Goal: Task Accomplishment & Management: Complete application form

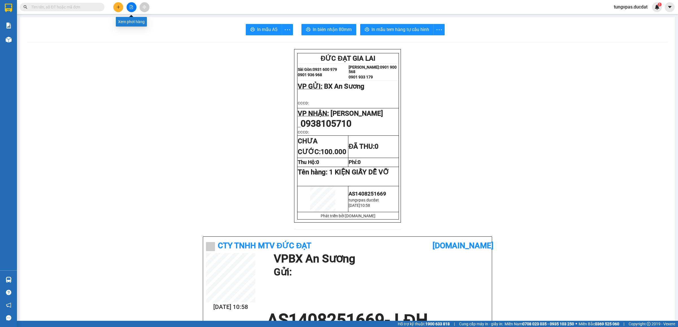
click at [117, 8] on icon "plus" at bounding box center [118, 7] width 4 height 4
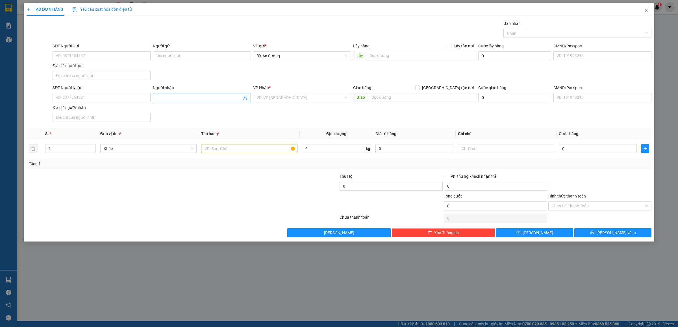
click at [172, 100] on input "Người nhận" at bounding box center [199, 98] width 86 height 6
type input "NGA TOÀN"
drag, startPoint x: 304, startPoint y: 105, endPoint x: 304, endPoint y: 99, distance: 6.0
click at [304, 101] on div "VP Nhận * VD: VP [GEOGRAPHIC_DATA]" at bounding box center [302, 95] width 98 height 20
click at [304, 97] on input "search" at bounding box center [300, 98] width 87 height 8
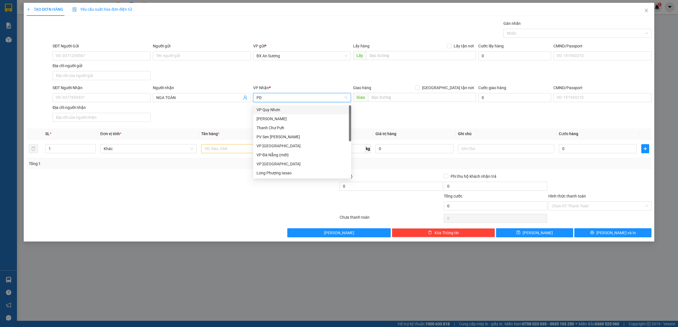
type input "PDP"
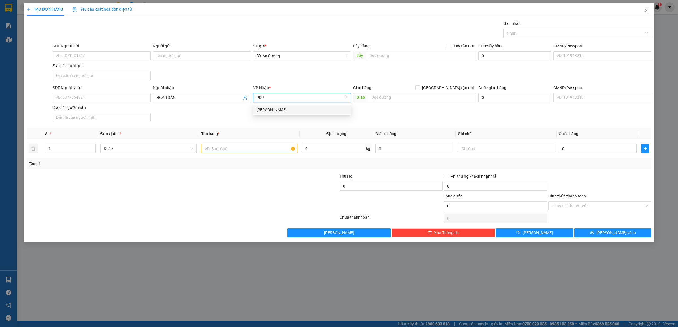
click at [315, 106] on div "[PERSON_NAME]" at bounding box center [302, 109] width 98 height 9
click at [252, 143] on td at bounding box center [249, 149] width 101 height 19
click at [249, 147] on input "text" at bounding box center [249, 148] width 96 height 9
click at [249, 148] on input "text" at bounding box center [249, 148] width 96 height 9
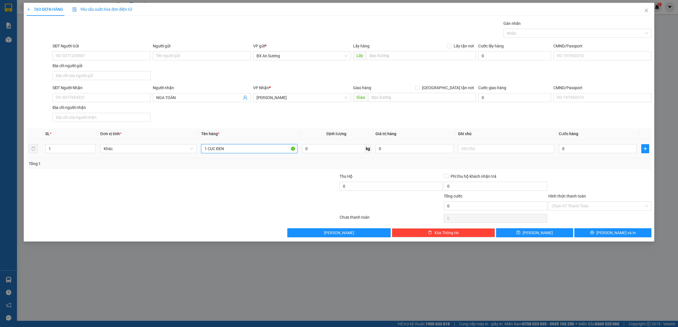
type input "1 CỤC ĐEN"
type input "6"
type input "60"
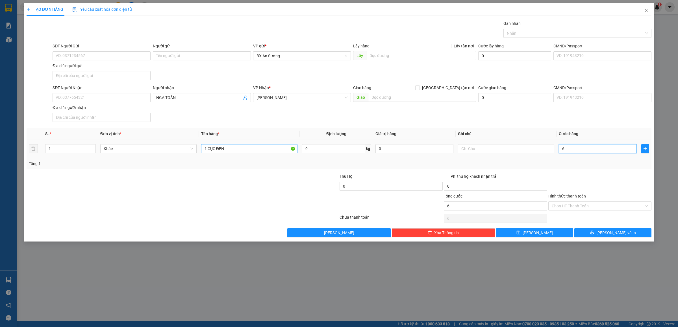
type input "60"
type input "60.000"
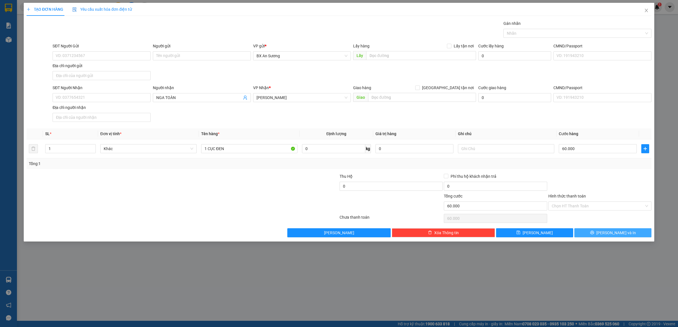
click at [627, 232] on button "[PERSON_NAME] và In" at bounding box center [612, 233] width 77 height 9
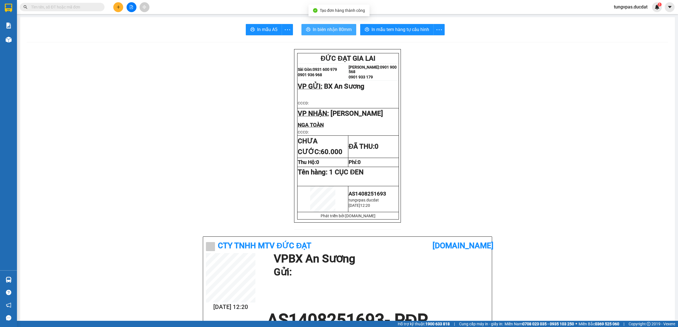
click at [346, 30] on span "In biên nhận 80mm" at bounding box center [332, 29] width 39 height 7
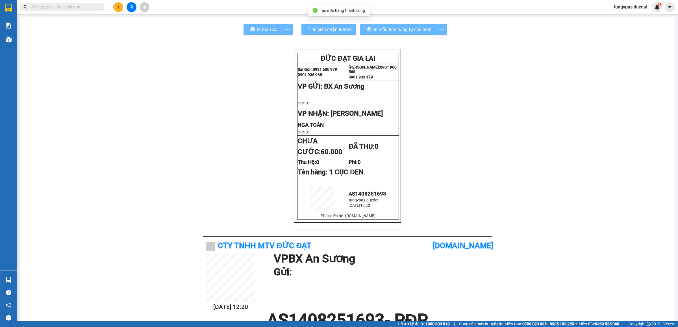
click at [417, 30] on div "In mẫu tem hàng tự cấu hình" at bounding box center [403, 29] width 87 height 11
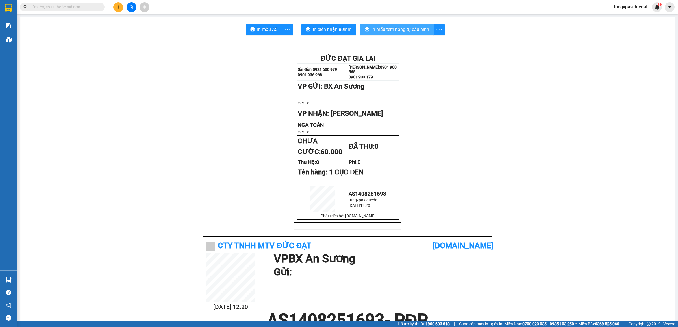
click at [417, 30] on span "In mẫu tem hàng tự cấu hình" at bounding box center [401, 29] width 58 height 7
click at [120, 5] on icon "plus" at bounding box center [118, 7] width 4 height 4
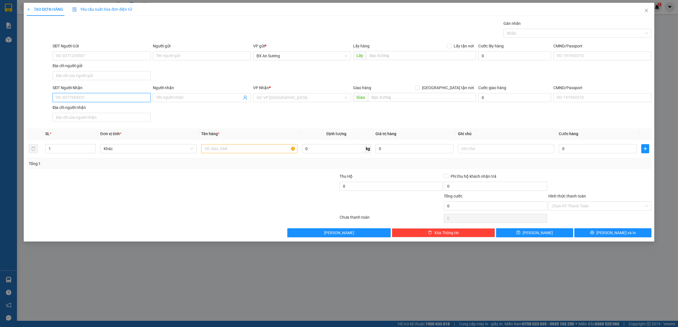
click at [115, 99] on input "SĐT Người Nhận" at bounding box center [102, 97] width 98 height 9
type input "0904948985"
click at [114, 108] on div "0904948985 - HẰNG" at bounding box center [101, 110] width 91 height 6
type input "HẰNG"
type input "0904948985"
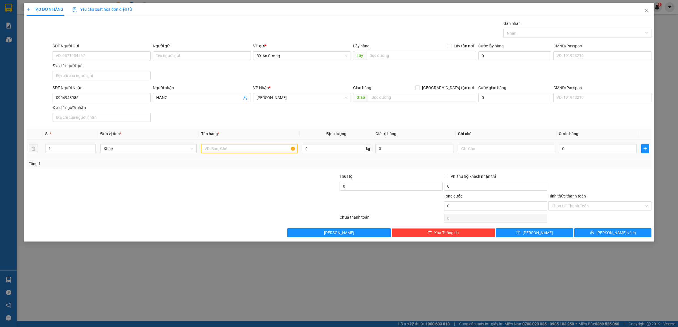
click at [231, 149] on input "text" at bounding box center [249, 148] width 96 height 9
type input "1 BAO"
click at [595, 153] on input "0" at bounding box center [598, 148] width 78 height 9
click at [604, 232] on button "[PERSON_NAME] và In" at bounding box center [612, 233] width 77 height 9
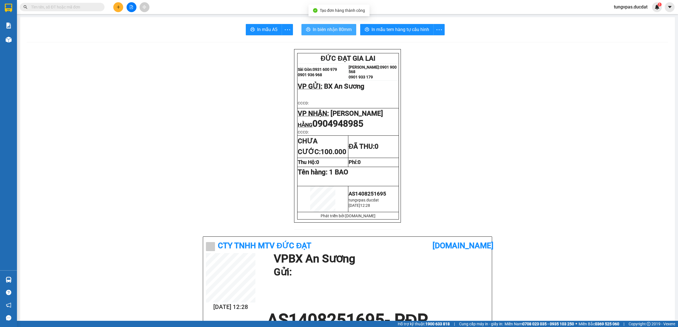
click at [339, 27] on span "In biên nhận 80mm" at bounding box center [332, 29] width 39 height 7
click at [407, 28] on span "In mẫu tem hàng tự cấu hình" at bounding box center [401, 29] width 58 height 7
click at [122, 7] on button at bounding box center [118, 7] width 10 height 10
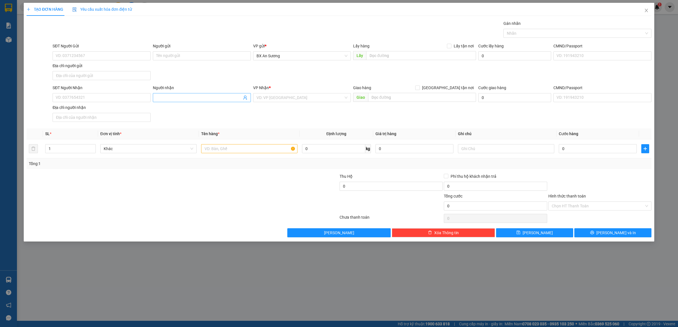
click at [177, 100] on input "Người nhận" at bounding box center [199, 98] width 86 height 6
type input "A CA GL"
drag, startPoint x: 205, startPoint y: 96, endPoint x: 147, endPoint y: 98, distance: 57.1
click at [147, 98] on div "SĐT Người Nhận VD: 0377654321 Người nhận A CA GL A CA GL VP Nhận * VD: VP [GEOG…" at bounding box center [351, 105] width 601 height 40
click at [234, 151] on input "text" at bounding box center [249, 148] width 96 height 9
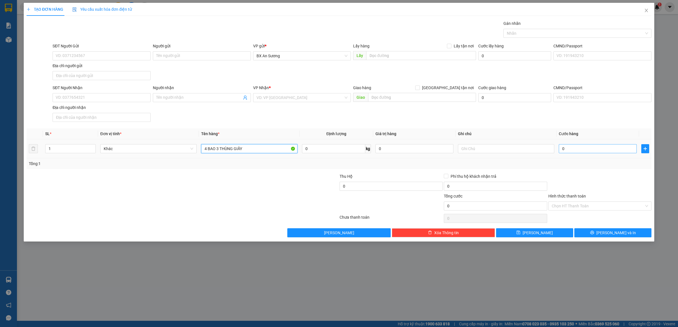
type input "4 BAO 3 THÙNG GIẤY"
click at [606, 149] on input "0" at bounding box center [598, 148] width 78 height 9
type input "4"
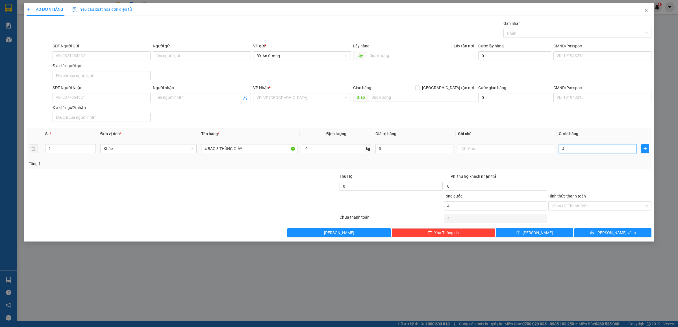
type input "47"
type input "470"
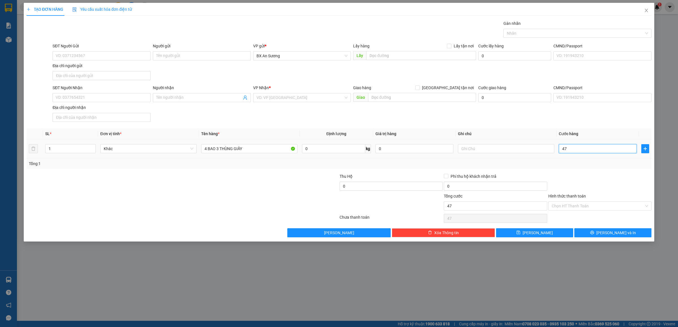
type input "470"
type input "470.000"
click at [97, 99] on input "SĐT Người Nhận" at bounding box center [102, 97] width 98 height 9
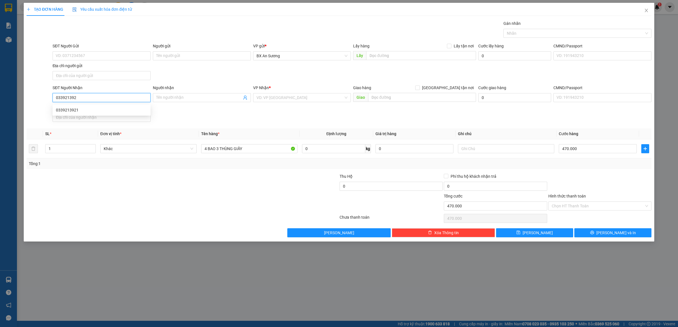
type input "0339213921"
click at [76, 109] on div "0339213921" at bounding box center [101, 110] width 91 height 6
click at [612, 236] on span "[PERSON_NAME] và In" at bounding box center [616, 233] width 40 height 6
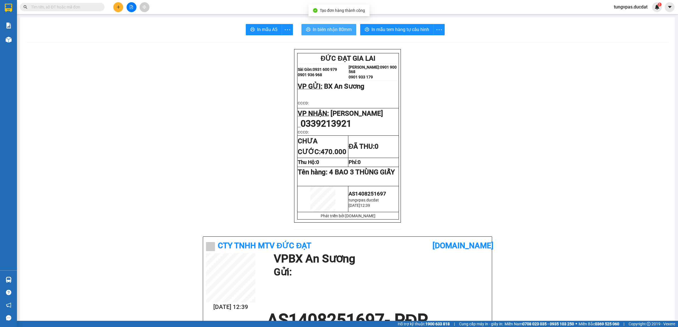
click at [331, 26] on button "In biên nhận 80mm" at bounding box center [328, 29] width 55 height 11
click at [410, 25] on button "In mẫu tem hàng tự cấu hình" at bounding box center [396, 29] width 73 height 11
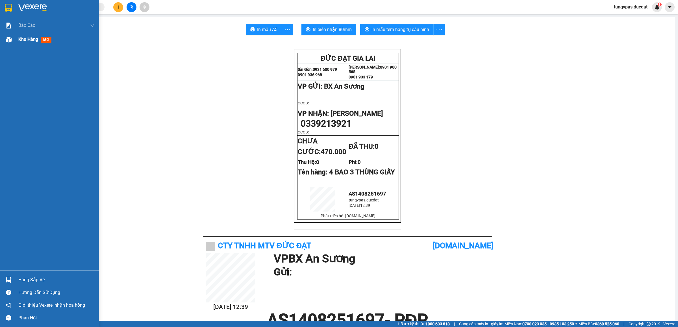
click at [12, 41] on div at bounding box center [9, 40] width 10 height 10
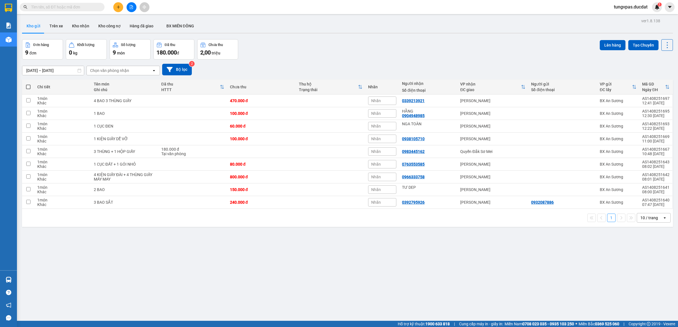
click at [93, 6] on input "text" at bounding box center [64, 7] width 67 height 6
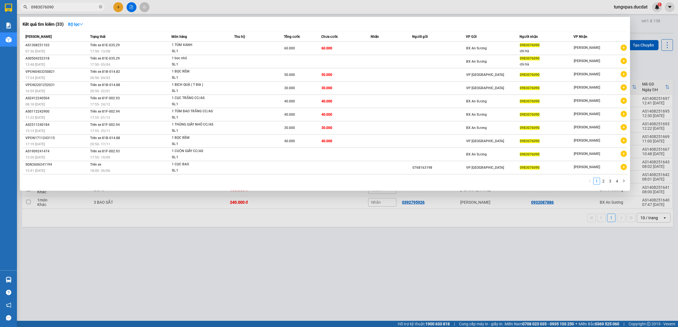
type input "0983076090"
click at [116, 6] on div at bounding box center [339, 163] width 678 height 327
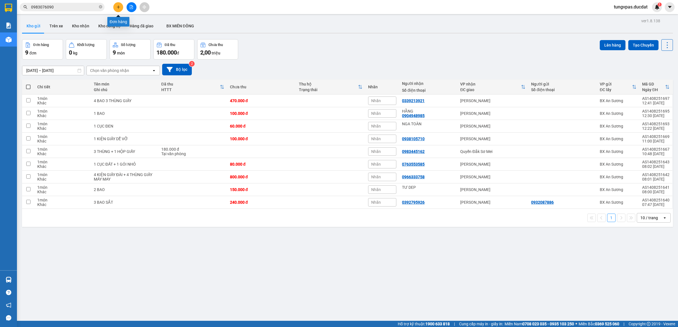
click at [116, 11] on button at bounding box center [118, 7] width 10 height 10
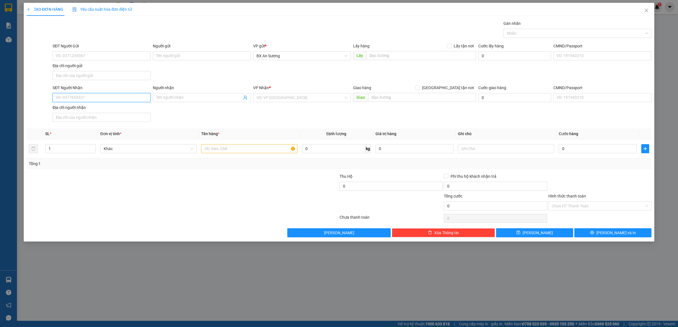
click at [87, 96] on input "SĐT Người Nhận" at bounding box center [102, 97] width 98 height 9
type input "0964447999"
click at [127, 108] on div "0964447999 - [PERSON_NAME]" at bounding box center [101, 110] width 91 height 6
type input "[PERSON_NAME]"
type input "0964447999"
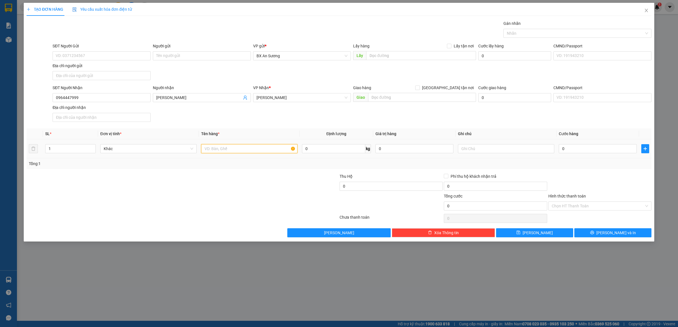
click at [249, 153] on input "text" at bounding box center [249, 148] width 96 height 9
type input "1 KIỆN GIẤY"
click at [600, 235] on button "[PERSON_NAME] và In" at bounding box center [612, 233] width 77 height 9
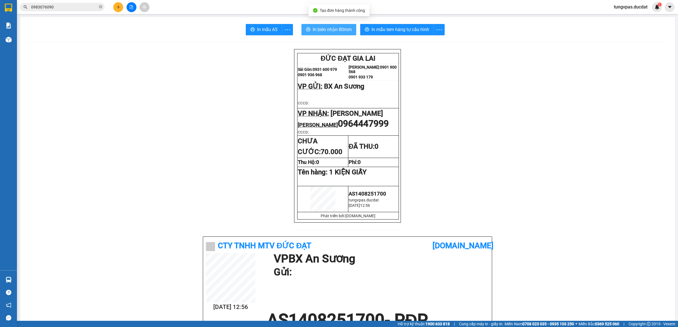
click at [327, 31] on span "In biên nhận 80mm" at bounding box center [332, 29] width 39 height 7
click at [414, 31] on span "In mẫu tem hàng tự cấu hình" at bounding box center [401, 29] width 58 height 7
click at [118, 9] on button at bounding box center [118, 7] width 10 height 10
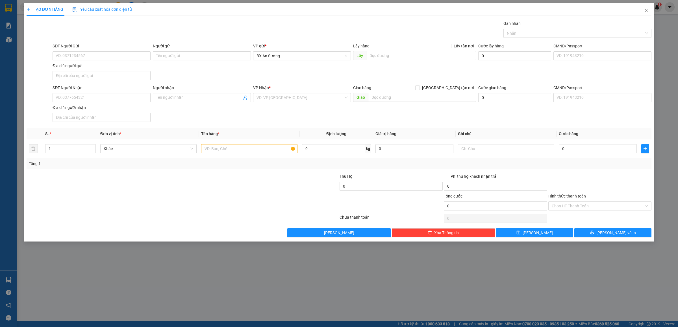
click at [147, 104] on div "SĐT Người Nhận VD: 0377654321" at bounding box center [102, 95] width 98 height 20
drag, startPoint x: 143, startPoint y: 104, endPoint x: 143, endPoint y: 100, distance: 3.7
click at [143, 103] on div "SĐT Người Nhận VD: 0377654321" at bounding box center [102, 95] width 98 height 20
click at [143, 100] on input "SĐT Người Nhận" at bounding box center [102, 97] width 98 height 9
click at [105, 109] on div "0773763020" at bounding box center [101, 110] width 91 height 6
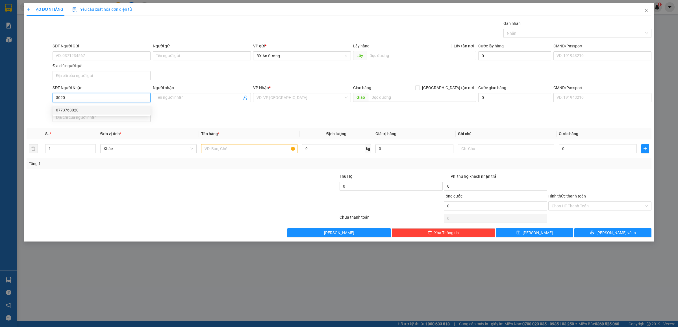
type input "0773763020"
type input "76 [PERSON_NAME]"
type input "0773763020"
click at [401, 99] on input "76 [PERSON_NAME]" at bounding box center [422, 97] width 108 height 9
type input "162 [PERSON_NAME]"
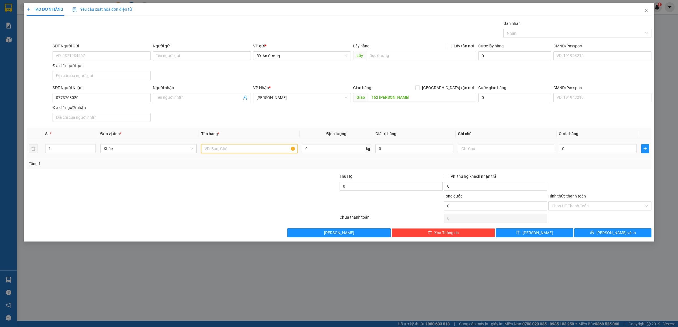
click at [279, 149] on input "text" at bounding box center [249, 148] width 96 height 9
type input "5"
type input "4"
type input "3 XỐP + 4 GIẤY"
type input "5"
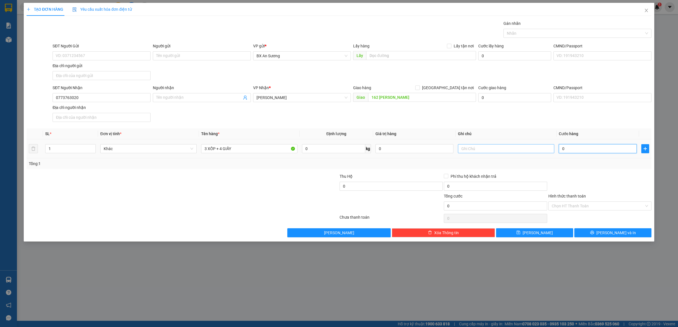
type input "5"
type input "50"
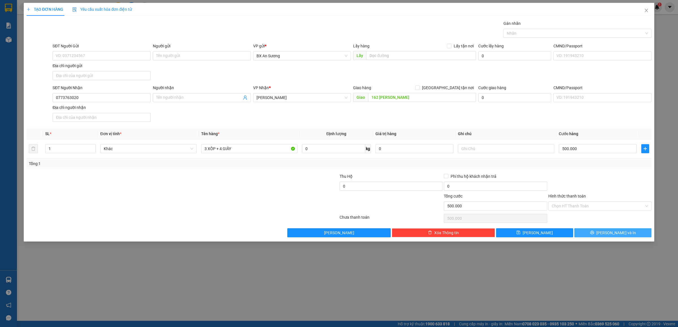
click at [609, 238] on button "[PERSON_NAME] và In" at bounding box center [612, 233] width 77 height 9
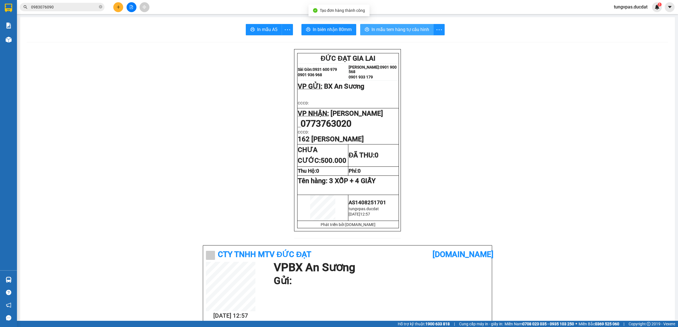
click at [389, 35] on button "In mẫu tem hàng tự cấu hình" at bounding box center [396, 29] width 73 height 11
click at [390, 26] on span "In mẫu tem hàng tự cấu hình" at bounding box center [401, 29] width 58 height 7
click at [121, 5] on button at bounding box center [118, 7] width 10 height 10
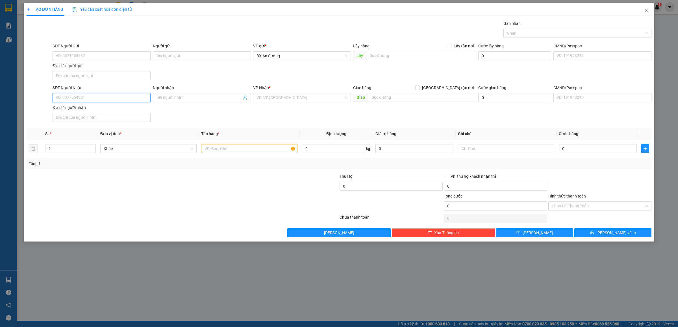
click at [118, 99] on input "SĐT Người Nhận" at bounding box center [102, 97] width 98 height 9
click at [174, 100] on input "Người nhận" at bounding box center [199, 98] width 86 height 6
type input "GÁI GL"
type input "PDP"
click at [290, 107] on div "[PERSON_NAME]" at bounding box center [302, 110] width 91 height 6
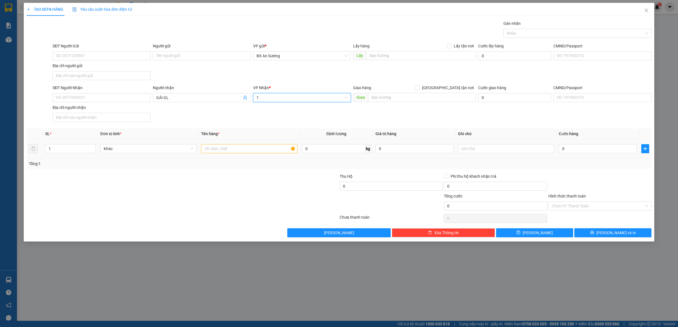
type input "1"
drag, startPoint x: 255, startPoint y: 146, endPoint x: 275, endPoint y: 121, distance: 31.4
click at [259, 143] on td at bounding box center [249, 149] width 101 height 19
drag, startPoint x: 288, startPoint y: 93, endPoint x: 282, endPoint y: 101, distance: 9.6
click at [286, 95] on div "VP Nhận * 1" at bounding box center [302, 95] width 98 height 20
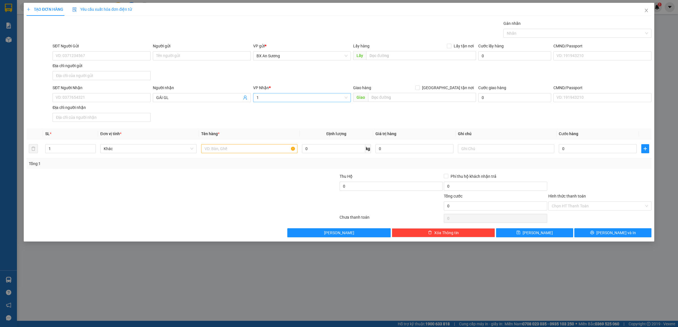
drag, startPoint x: 282, startPoint y: 101, endPoint x: 278, endPoint y: 102, distance: 4.3
click at [282, 102] on input "1" at bounding box center [300, 98] width 87 height 8
drag, startPoint x: 274, startPoint y: 103, endPoint x: 238, endPoint y: 97, distance: 36.0
click at [238, 97] on div "SĐT Người Nhận VD: 0377654321 Người nhận GÁI GL VP Nhận * 1 Giao hàng Giao tận …" at bounding box center [351, 105] width 601 height 40
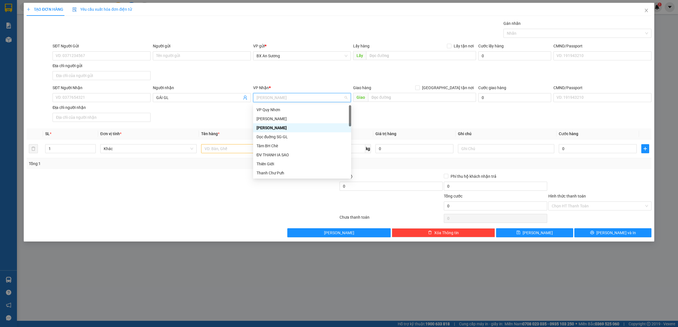
click at [275, 127] on div "[PERSON_NAME]" at bounding box center [302, 128] width 91 height 6
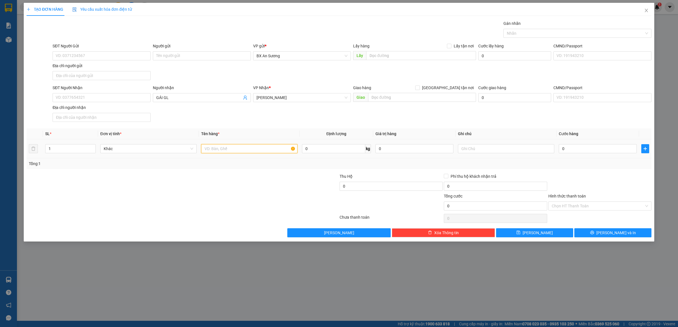
click at [231, 147] on input "text" at bounding box center [249, 148] width 96 height 9
type input "1 CỤC ĐEN"
click at [626, 238] on button "[PERSON_NAME] và In" at bounding box center [612, 233] width 77 height 9
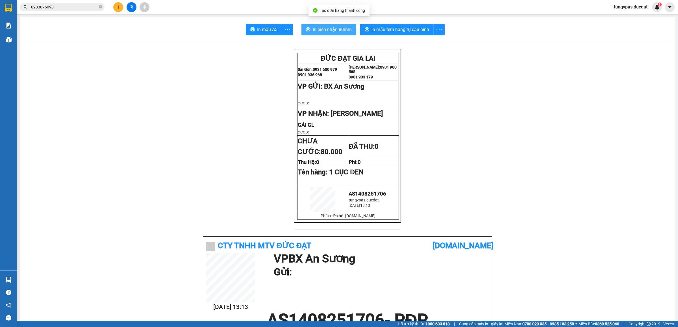
click at [342, 32] on span "In biên nhận 80mm" at bounding box center [332, 29] width 39 height 7
click at [418, 28] on span "In mẫu tem hàng tự cấu hình" at bounding box center [401, 29] width 58 height 7
